Goal: Obtain resource: Download file/media

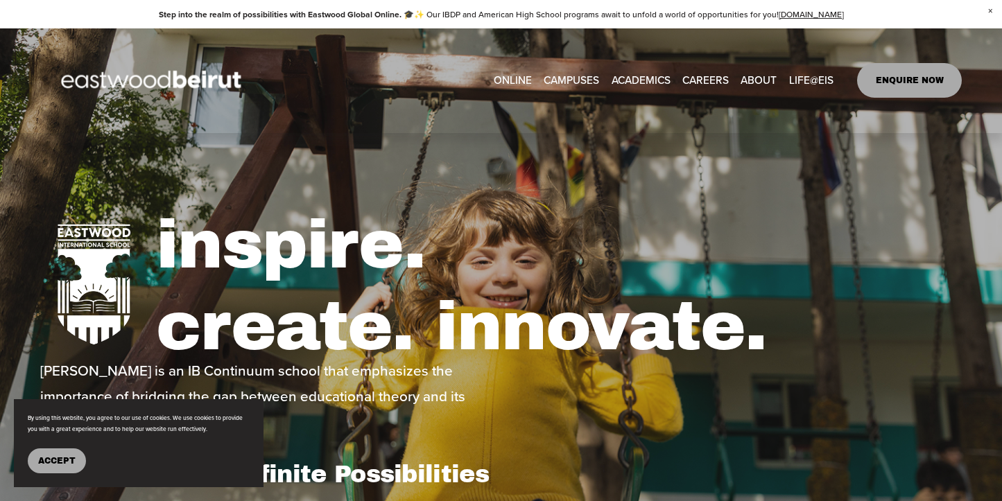
click at [0, 0] on span "Admissions" at bounding box center [0, 0] width 0 height 0
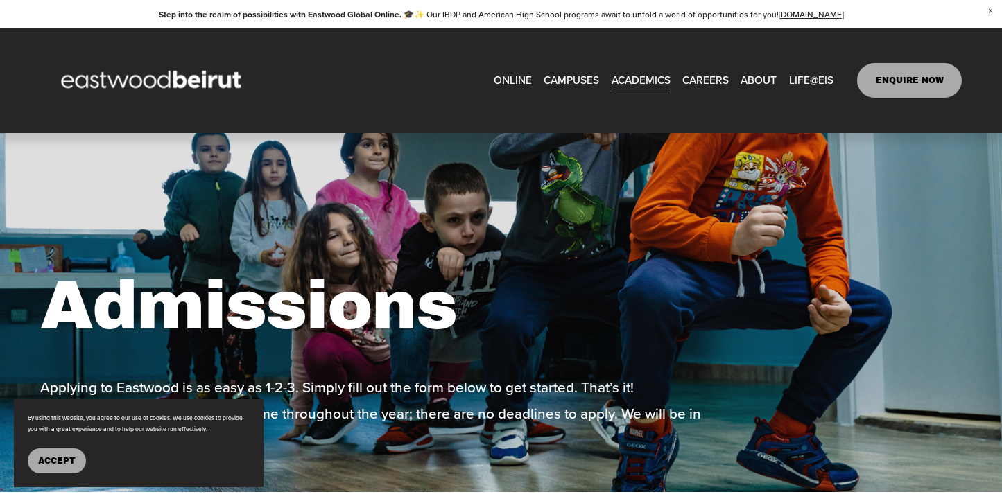
scroll to position [-1, 0]
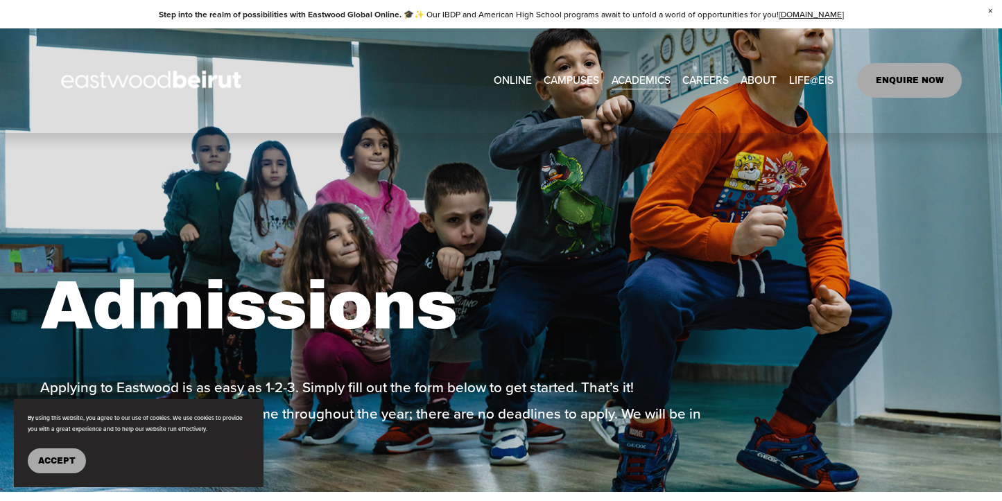
click at [0, 0] on span "IB-PYP Elementary" at bounding box center [0, 0] width 0 height 0
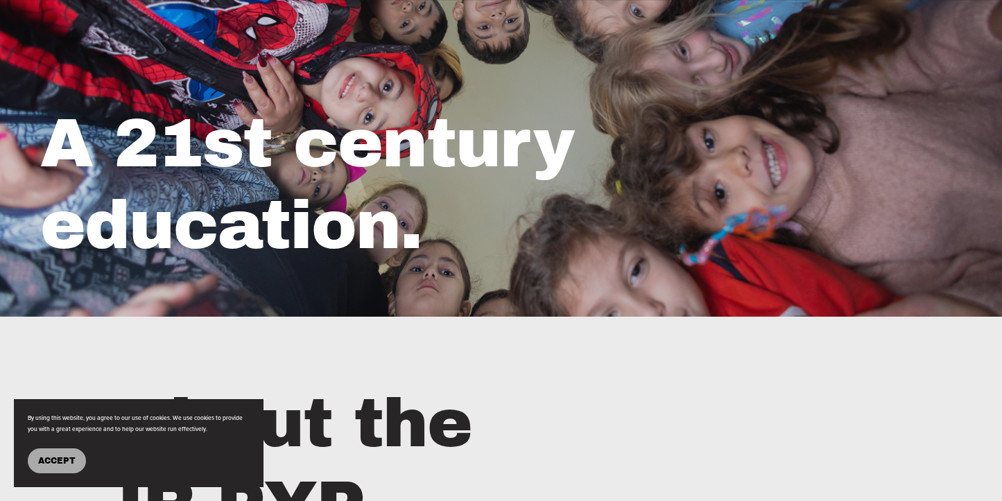
scroll to position [175, 0]
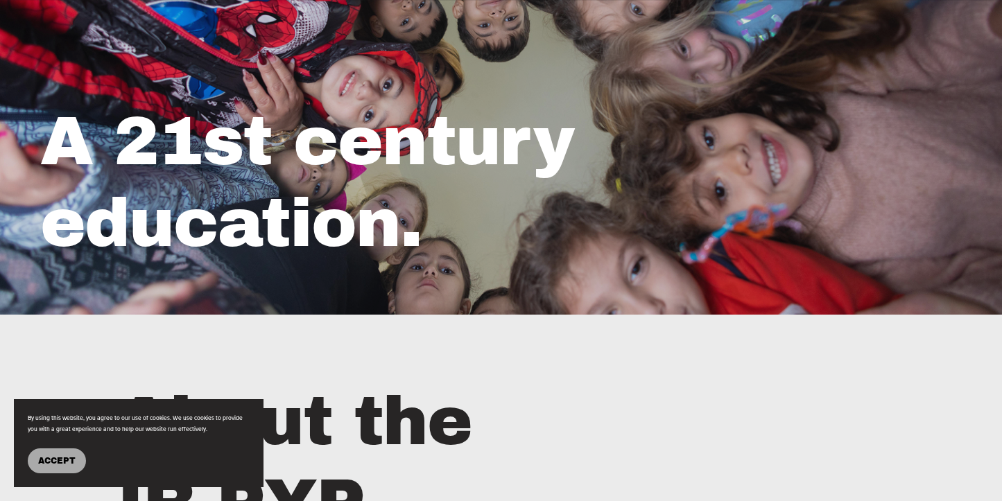
click at [44, 463] on span "Accept" at bounding box center [56, 461] width 37 height 10
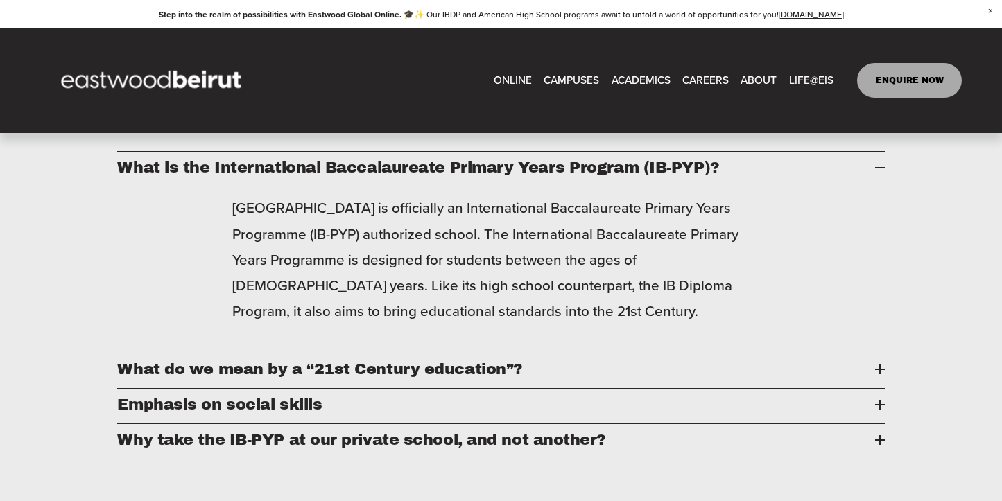
scroll to position [649, 0]
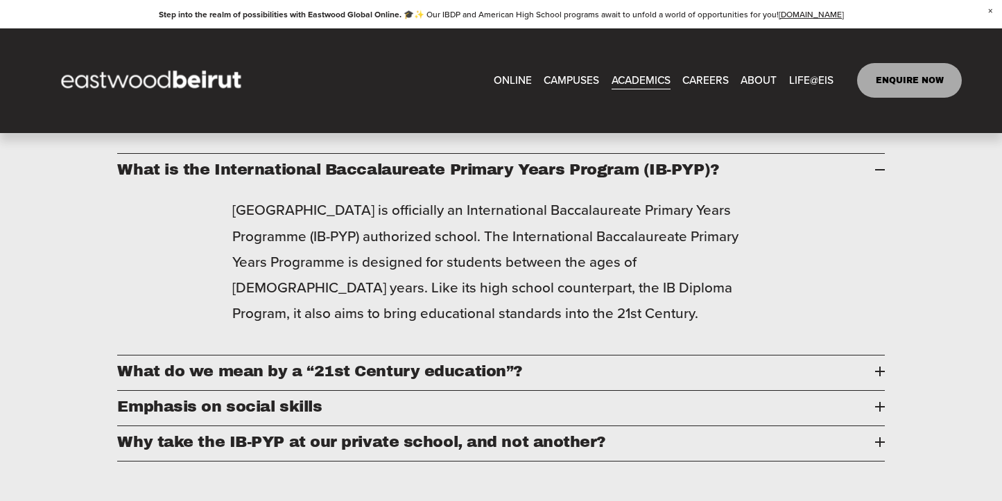
click at [508, 80] on link "ONLINE" at bounding box center [513, 81] width 38 height 22
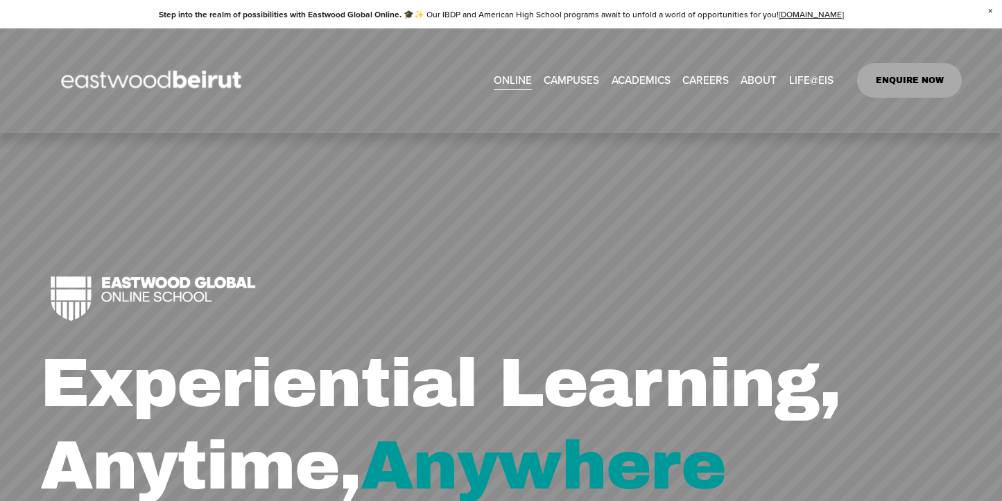
click at [576, 76] on span "CAMPUSES" at bounding box center [571, 80] width 55 height 19
click at [0, 0] on span "Tuition & Financial Aid" at bounding box center [0, 0] width 0 height 0
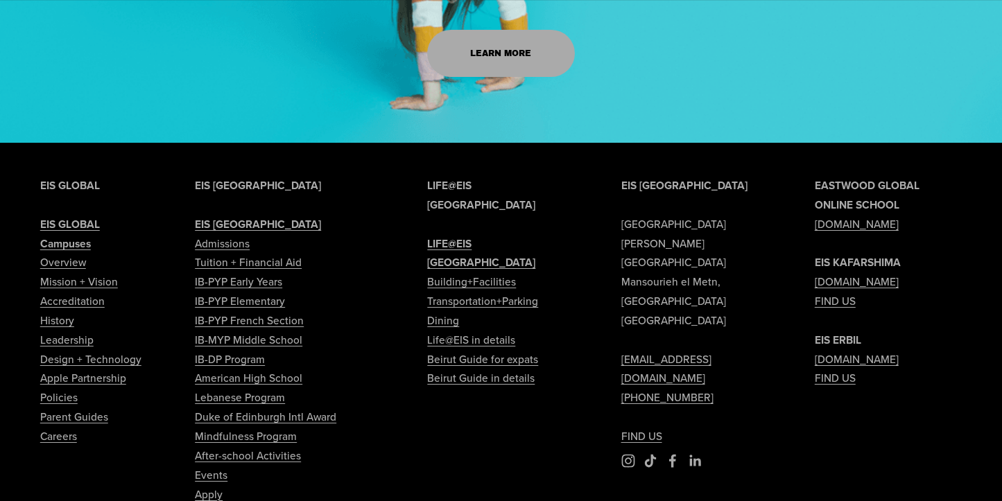
scroll to position [1711, 0]
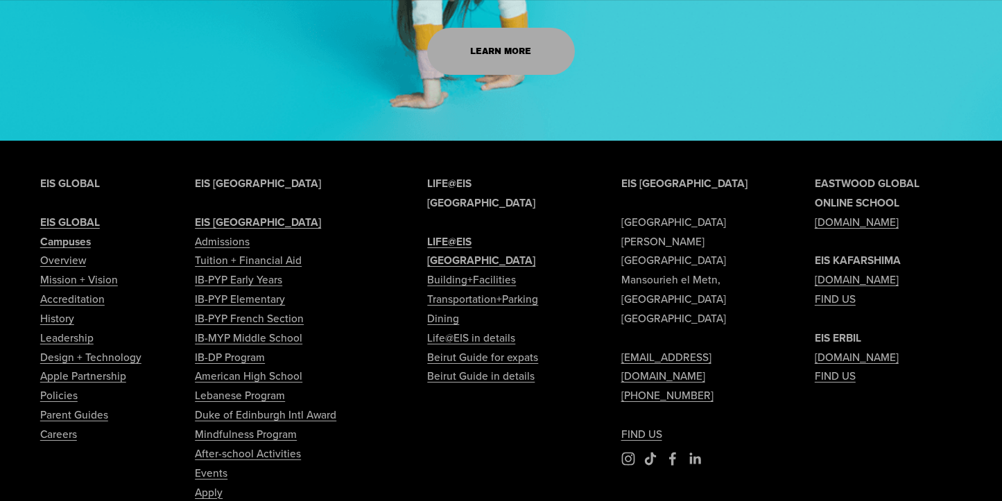
click at [257, 260] on link "Tuition + Financial Aid" at bounding box center [248, 260] width 107 height 19
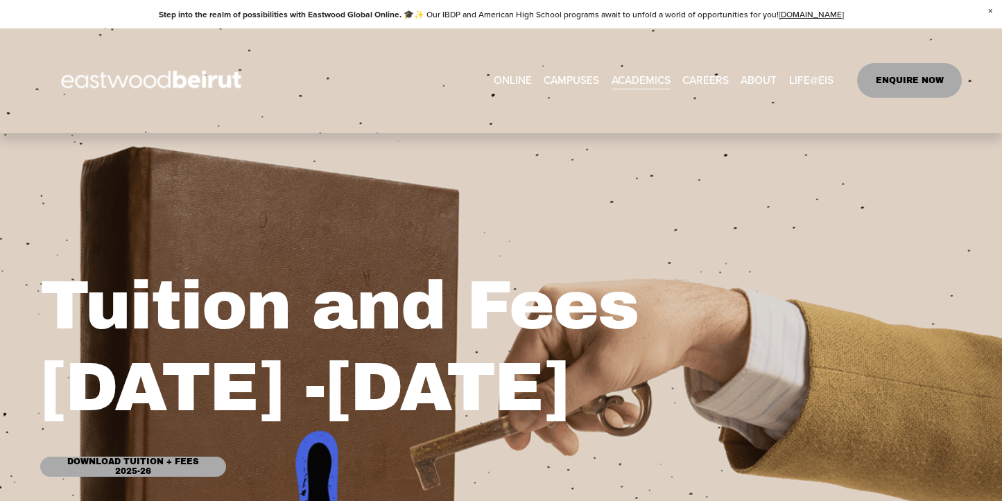
click at [132, 473] on link "Download Tuition + Fees 2025-26" at bounding box center [133, 467] width 186 height 20
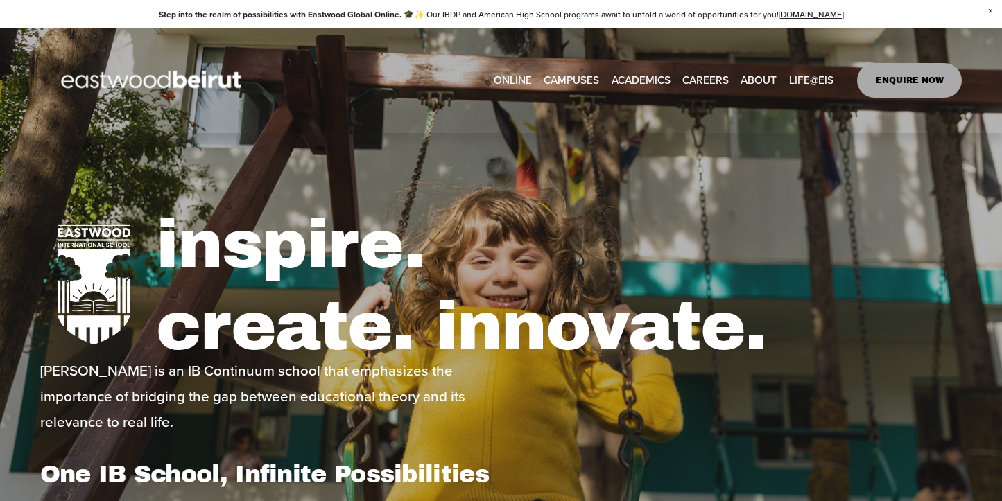
click at [0, 0] on span "Tuition & Financial Aid" at bounding box center [0, 0] width 0 height 0
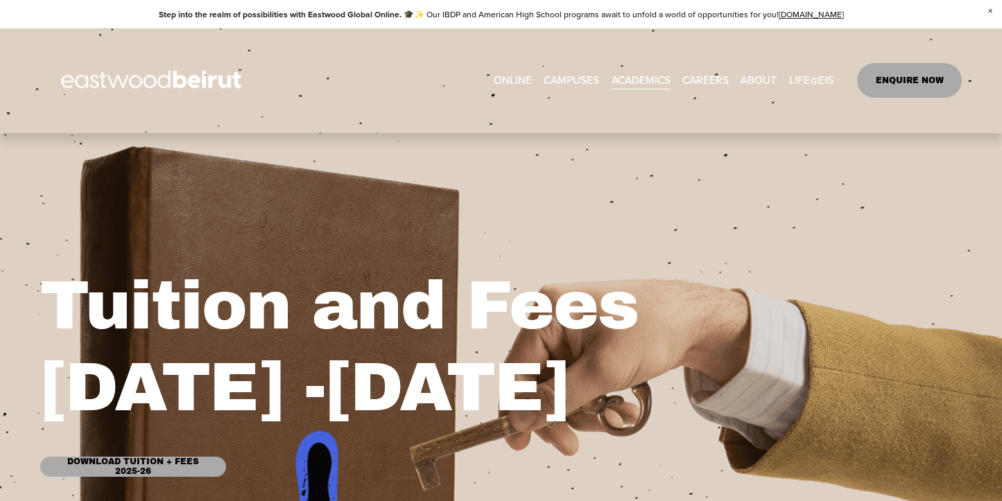
click at [115, 470] on link "Download Tuition + Fees 2025-26" at bounding box center [133, 467] width 186 height 20
